Goal: Information Seeking & Learning: Learn about a topic

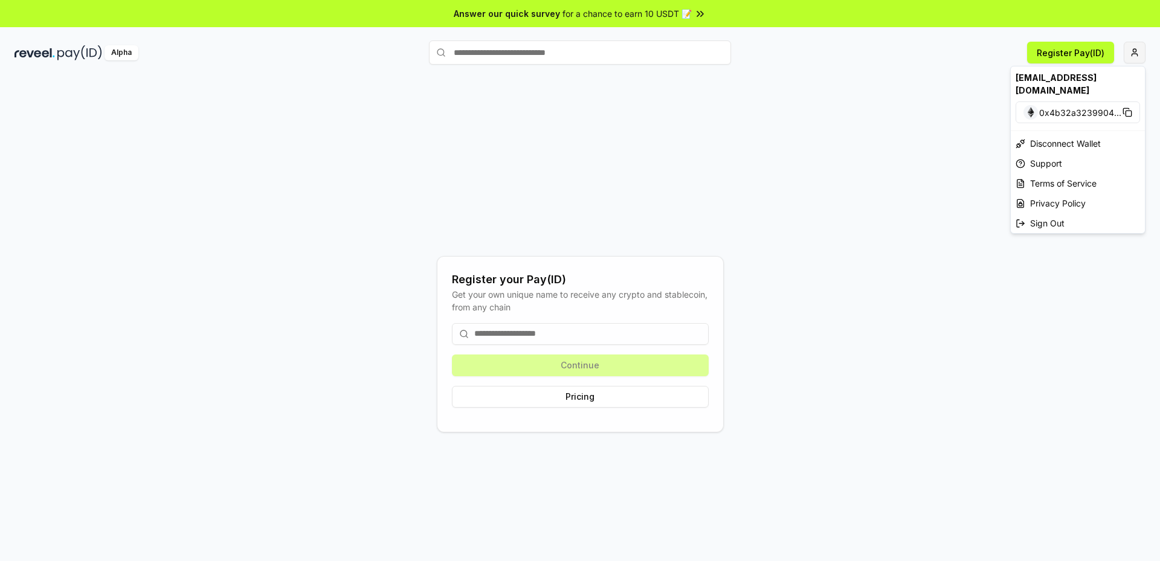
click at [1137, 49] on html "Answer our quick survey for a chance to earn 10 USDT 📝 Alpha Register Pay(ID) R…" at bounding box center [580, 280] width 1160 height 561
click at [516, 335] on html "Answer our quick survey for a chance to earn 10 USDT 📝 Alpha Register Pay(ID) R…" at bounding box center [580, 280] width 1160 height 561
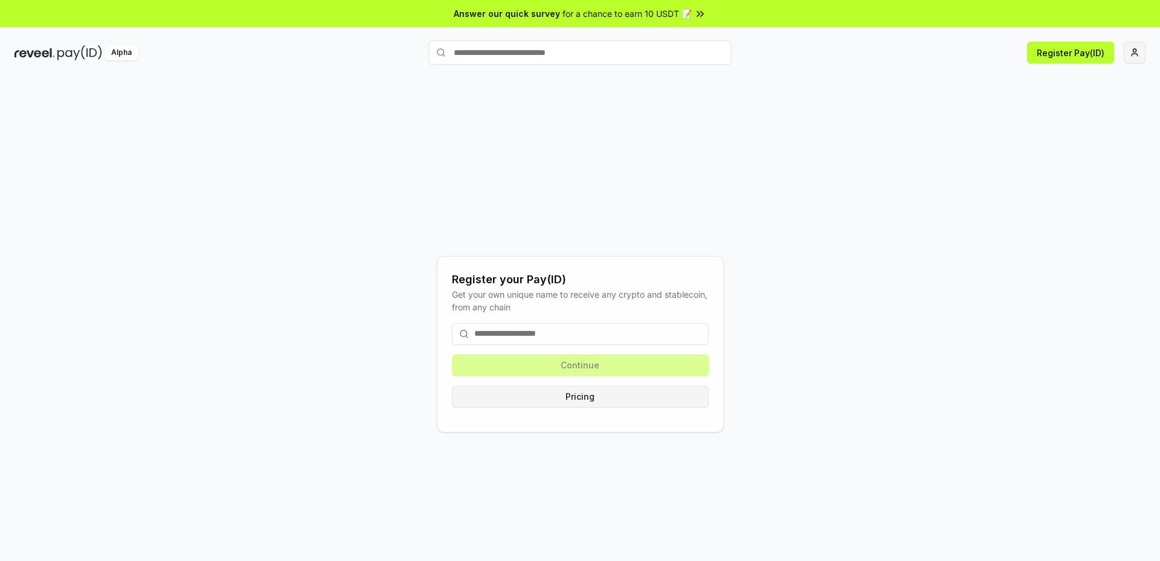
click at [579, 398] on button "Pricing" at bounding box center [580, 397] width 257 height 22
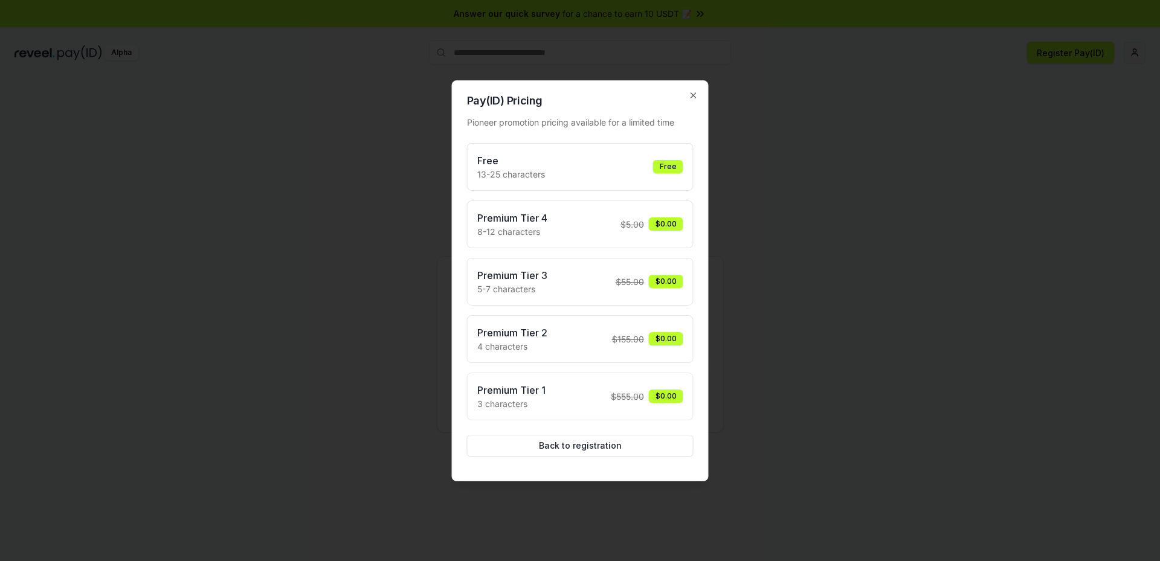
click at [672, 165] on div "Free" at bounding box center [668, 166] width 30 height 13
click at [606, 164] on div "Free 13-25 characters Free" at bounding box center [580, 166] width 206 height 27
click at [707, 92] on div "Pay(ID) Pricing Pioneer promotion pricing available for a limited time Free 13-…" at bounding box center [580, 280] width 257 height 401
click at [699, 91] on div "Pay(ID) Pricing Pioneer promotion pricing available for a limited time Free 13-…" at bounding box center [580, 280] width 257 height 401
click at [695, 95] on icon "button" at bounding box center [694, 96] width 10 height 10
